Goal: Use online tool/utility: Use online tool/utility

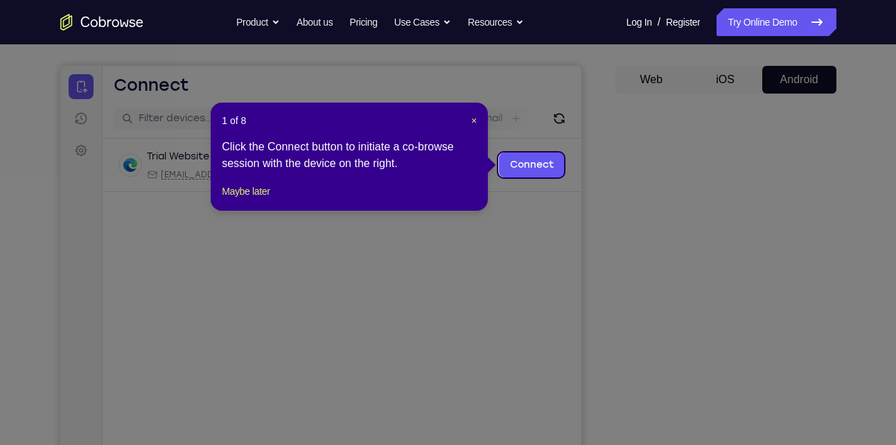
click at [693, 255] on icon at bounding box center [453, 222] width 907 height 445
click at [471, 118] on span "×" at bounding box center [474, 120] width 6 height 11
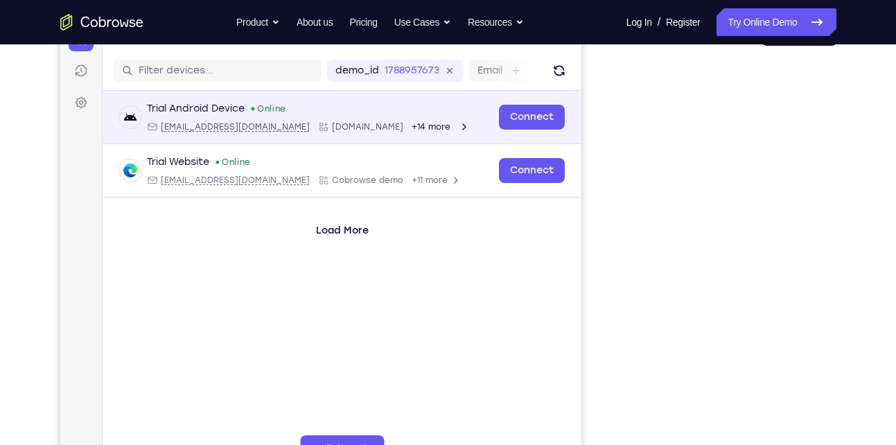
scroll to position [196, 0]
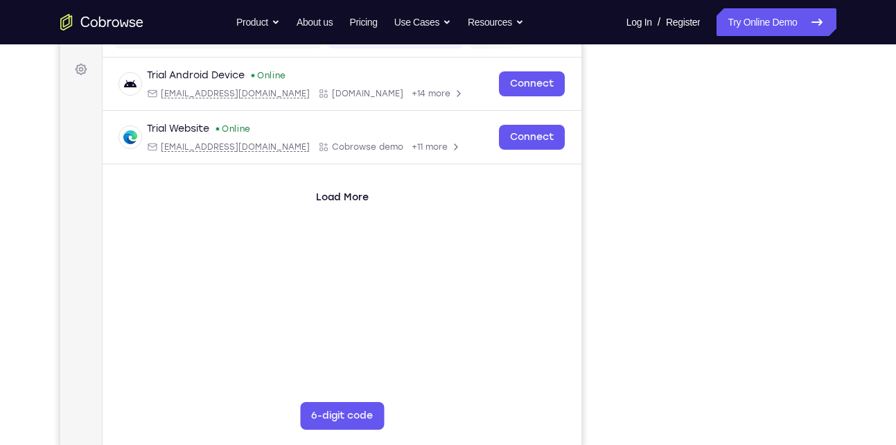
click at [575, 231] on div "Trial Android Device Online [EMAIL_ADDRESS][DOMAIN_NAME] [DOMAIN_NAME] +14 more…" at bounding box center [341, 167] width 479 height 218
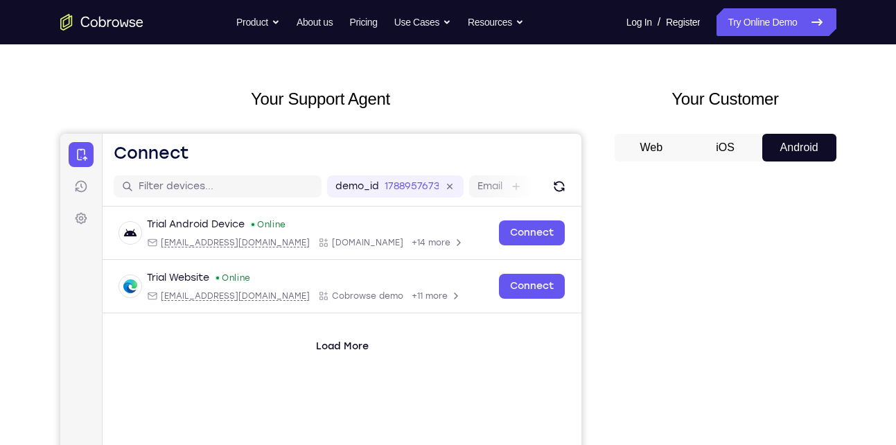
scroll to position [0, 0]
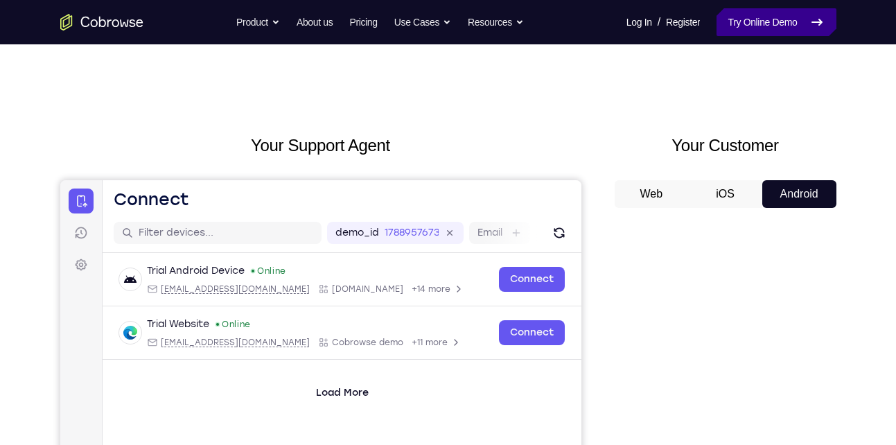
click at [763, 14] on link "Try Online Demo" at bounding box center [776, 22] width 119 height 28
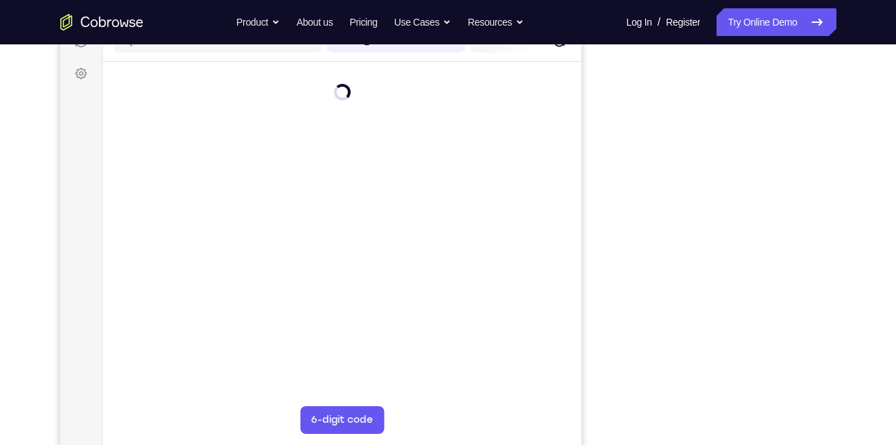
scroll to position [192, 0]
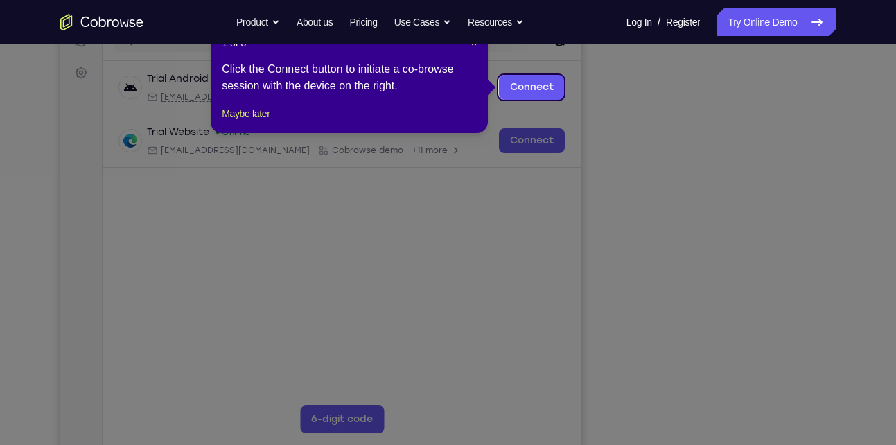
click at [781, 367] on icon at bounding box center [453, 222] width 907 height 445
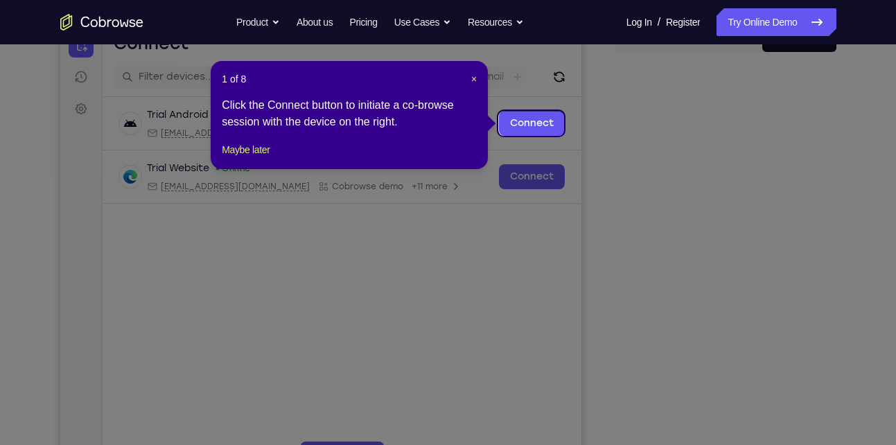
scroll to position [155, 0]
click at [474, 79] on span "×" at bounding box center [474, 79] width 6 height 11
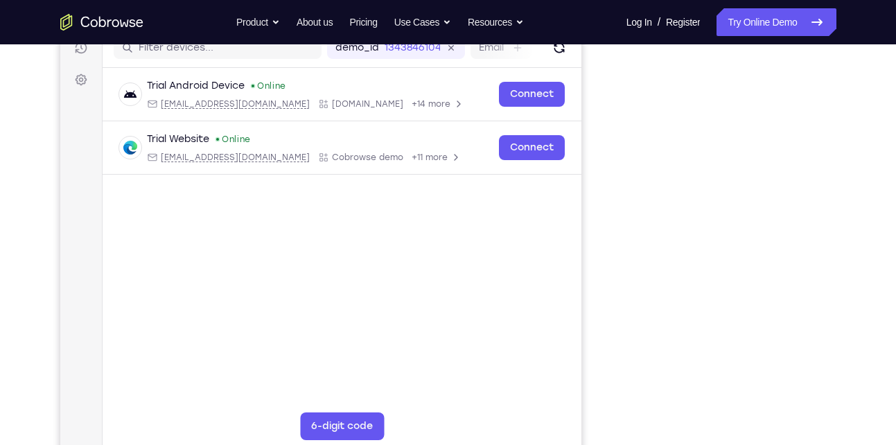
scroll to position [183, 0]
